Goal: Find specific page/section: Find specific page/section

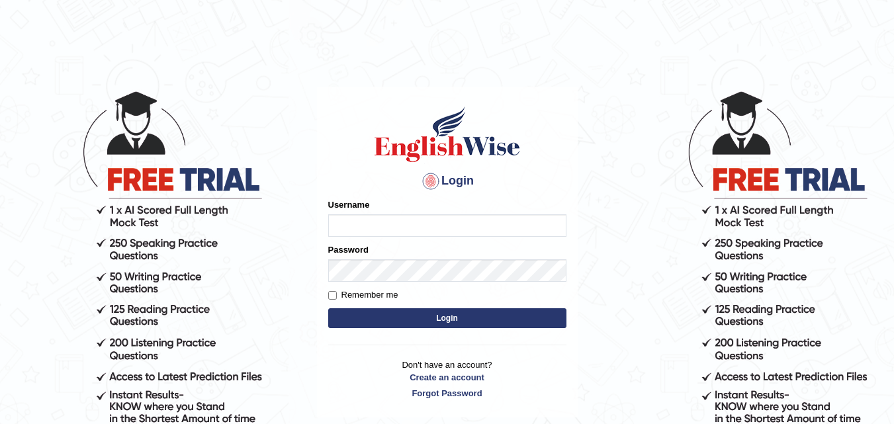
type input "varungabbi"
drag, startPoint x: 0, startPoint y: 0, endPoint x: 384, endPoint y: 218, distance: 441.9
click at [384, 218] on input "varungabbi" at bounding box center [447, 225] width 238 height 22
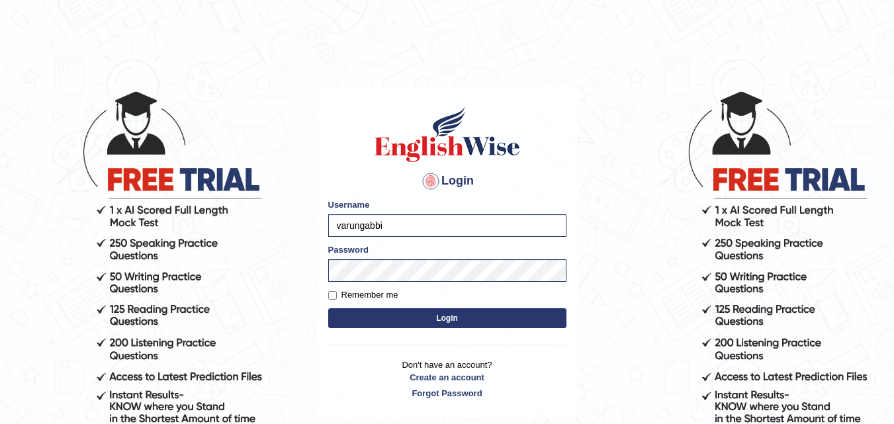
click at [355, 317] on button "Login" at bounding box center [447, 318] width 238 height 20
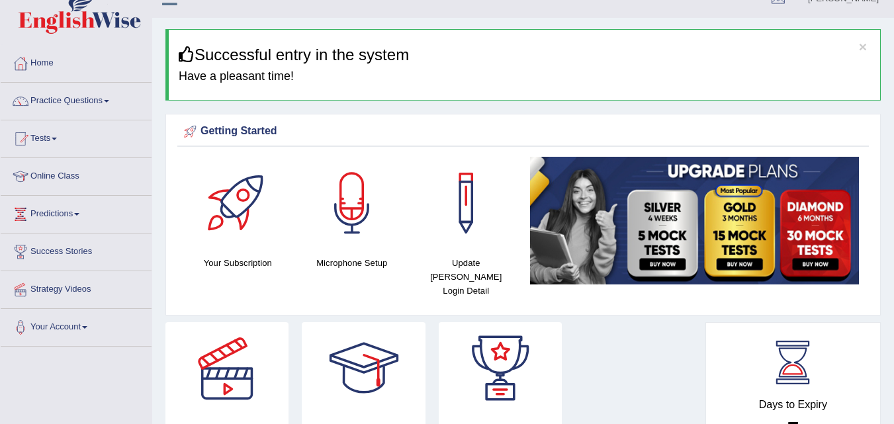
scroll to position [14, 0]
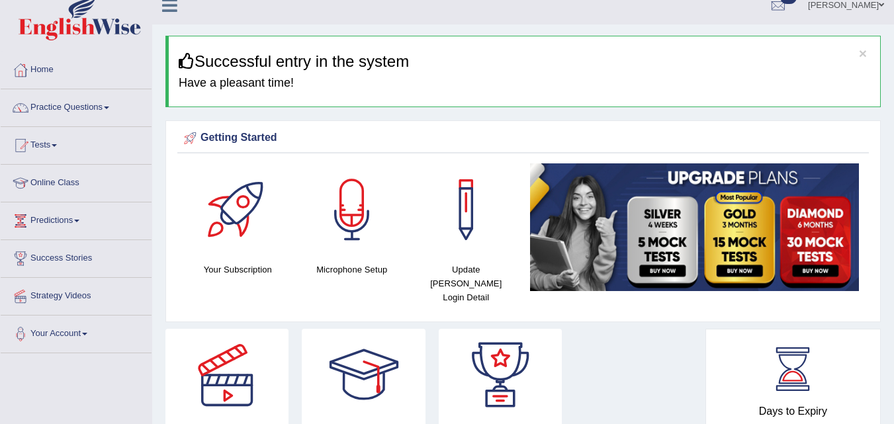
click at [65, 185] on link "Online Class" at bounding box center [76, 181] width 151 height 33
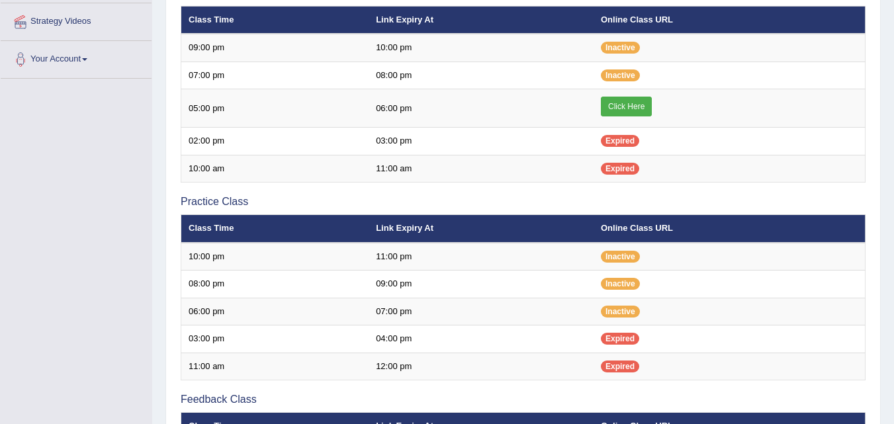
scroll to position [292, 0]
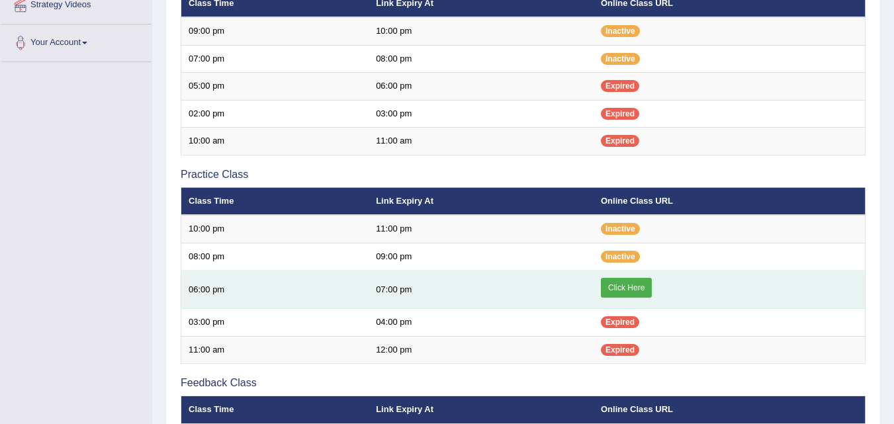
click at [617, 295] on link "Click Here" at bounding box center [626, 288] width 51 height 20
